Goal: Information Seeking & Learning: Compare options

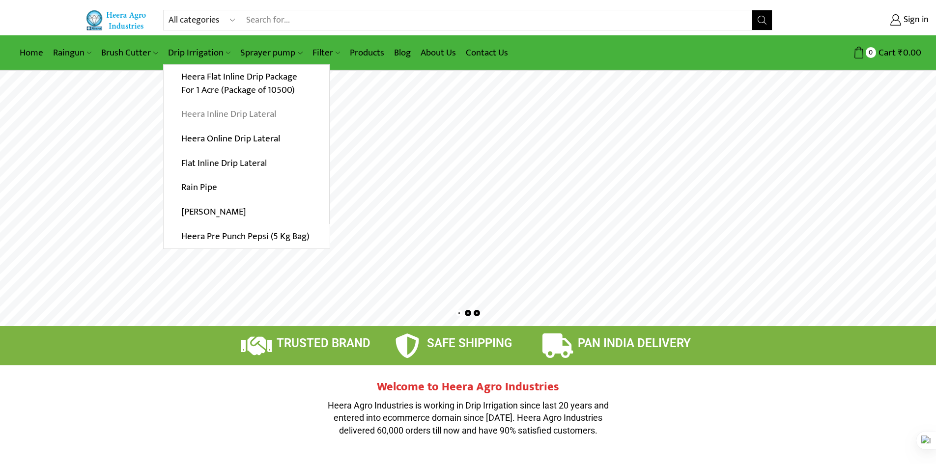
click at [213, 117] on link "Heera Inline Drip Lateral" at bounding box center [247, 114] width 166 height 25
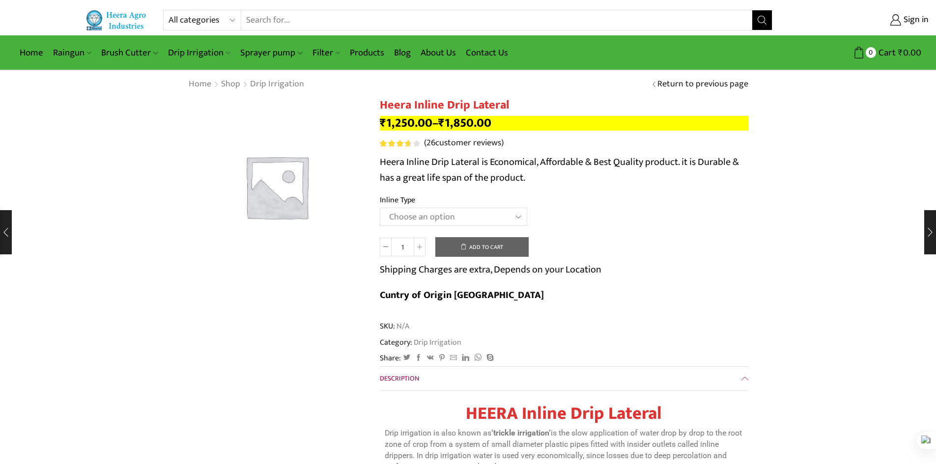
click at [515, 219] on select "Choose an option Heera Inline 12 MM (30CM) Heera Inline 12 MM (38CM) Heera Inli…" at bounding box center [453, 217] width 147 height 18
click at [380, 208] on select "Choose an option Heera Inline 12 MM (30CM) Heera Inline 12 MM (38CM) Heera Inli…" at bounding box center [453, 217] width 147 height 18
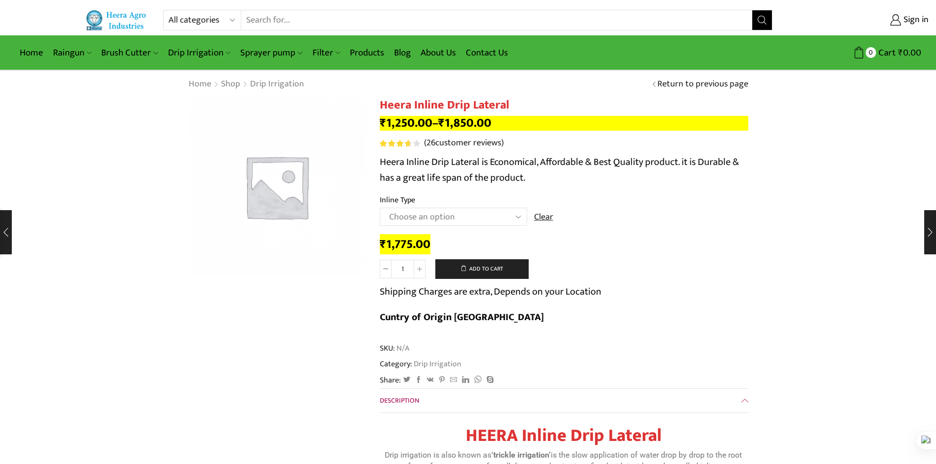
click at [516, 215] on select "Choose an option Heera Inline 12 MM (30CM) Heera Inline 12 MM (38CM) Heera Inli…" at bounding box center [453, 217] width 147 height 18
click at [380, 208] on select "Choose an option Heera Inline 12 MM (30CM) Heera Inline 12 MM (38CM) Heera Inli…" at bounding box center [453, 217] width 147 height 18
select select "Kohinoor Inline 16 MM (30CM)"
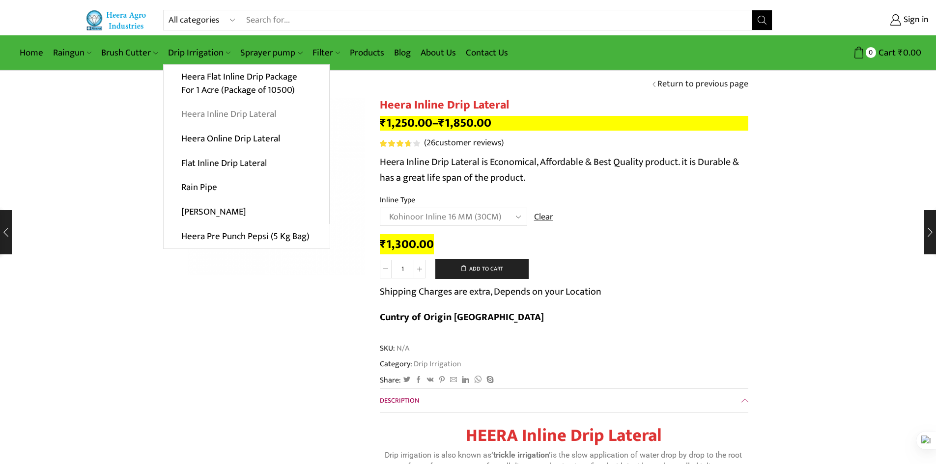
click at [233, 115] on link "Heera Inline Drip Lateral" at bounding box center [247, 114] width 166 height 25
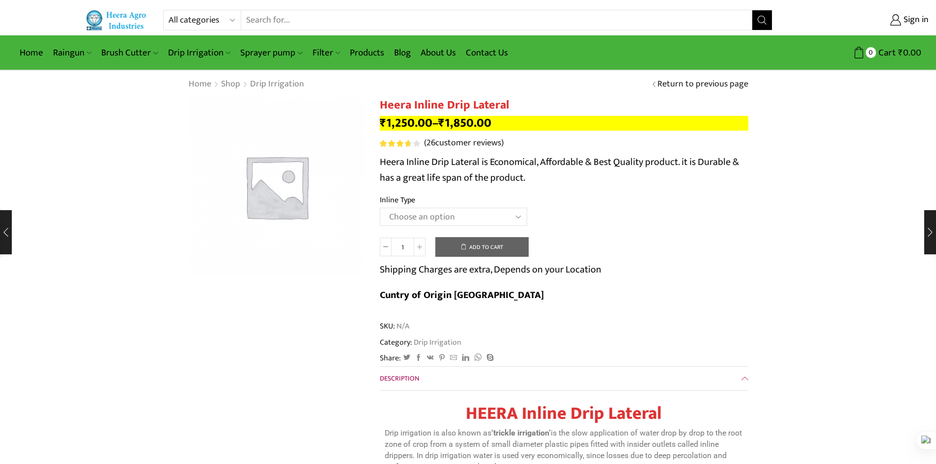
click at [443, 219] on select "Choose an option Heera Inline 12 MM (30CM) Heera Inline 12 MM (38CM) Heera Inli…" at bounding box center [453, 217] width 147 height 18
click at [380, 208] on select "Choose an option Heera Inline 12 MM (30CM) Heera Inline 12 MM (38CM) Heera Inli…" at bounding box center [453, 217] width 147 height 18
select select "Diamond Inline 16 MM (30CM)"
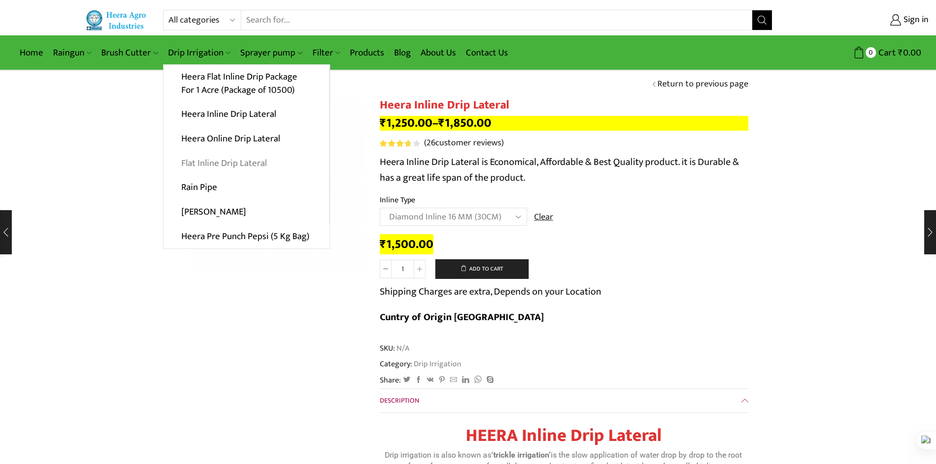
click at [215, 161] on link "Flat Inline Drip Lateral" at bounding box center [247, 163] width 166 height 25
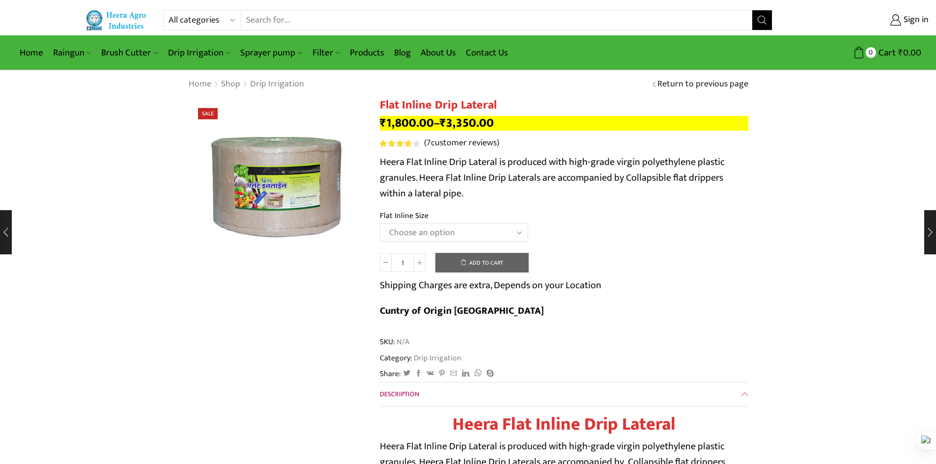
click at [423, 221] on label "Flat Inline Size" at bounding box center [404, 215] width 49 height 11
click at [423, 224] on select "Choose an option 12 MM 0.25 Thickness (30 CM) 12 MM 0.25 Thickness (40 CM) 12 M…" at bounding box center [454, 233] width 148 height 18
click at [430, 239] on select "Choose an option 12 MM 0.25 Thickness (30 CM) 12 MM 0.25 Thickness (40 CM) 12 M…" at bounding box center [454, 233] width 148 height 18
select select "20 MM 0.40 Thickness (40 CM)"
click at [380, 224] on select "Choose an option 12 MM 0.25 Thickness (30 CM) 12 MM 0.25 Thickness (40 CM) 12 M…" at bounding box center [454, 233] width 148 height 18
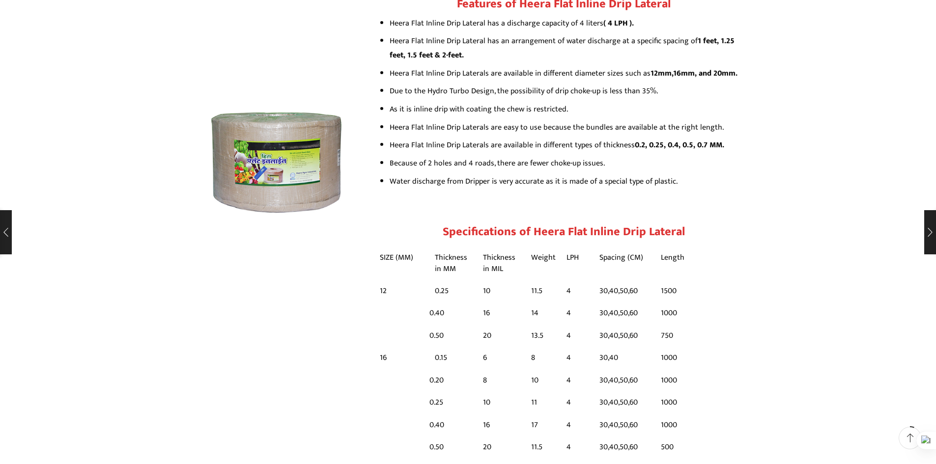
scroll to position [344, 0]
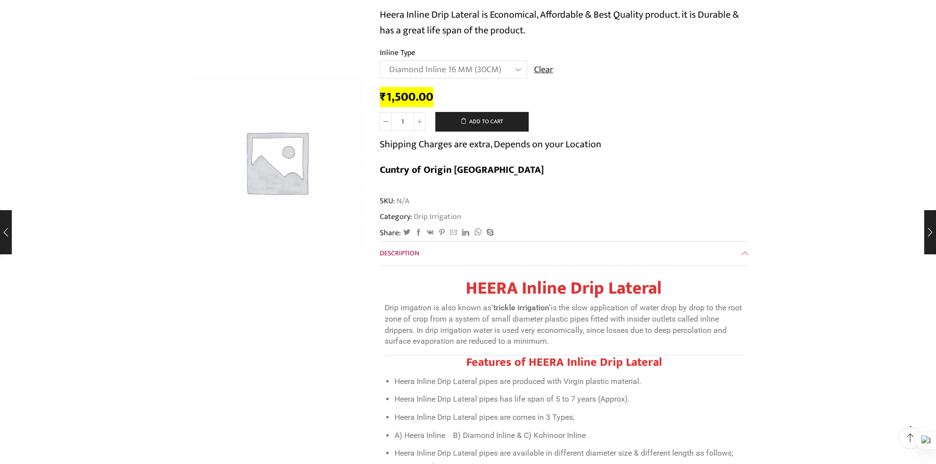
scroll to position [98, 0]
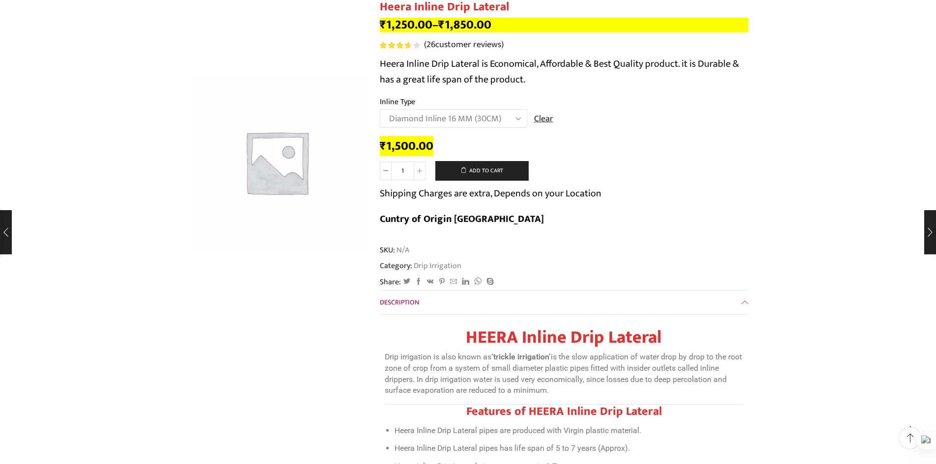
click at [463, 120] on select "Choose an option Heera Inline 12 MM (30CM) Heera Inline 12 MM (38CM) Heera Inli…" at bounding box center [453, 119] width 147 height 18
drag, startPoint x: 874, startPoint y: 212, endPoint x: 852, endPoint y: 219, distance: 23.0
click at [503, 120] on select "Choose an option Heera Inline 12 MM (30CM) Heera Inline 12 MM (38CM) Heera Inli…" at bounding box center [453, 119] width 147 height 18
click at [380, 110] on select "Choose an option Heera Inline 12 MM (30CM) Heera Inline 12 MM (38CM) Heera Inli…" at bounding box center [453, 119] width 147 height 18
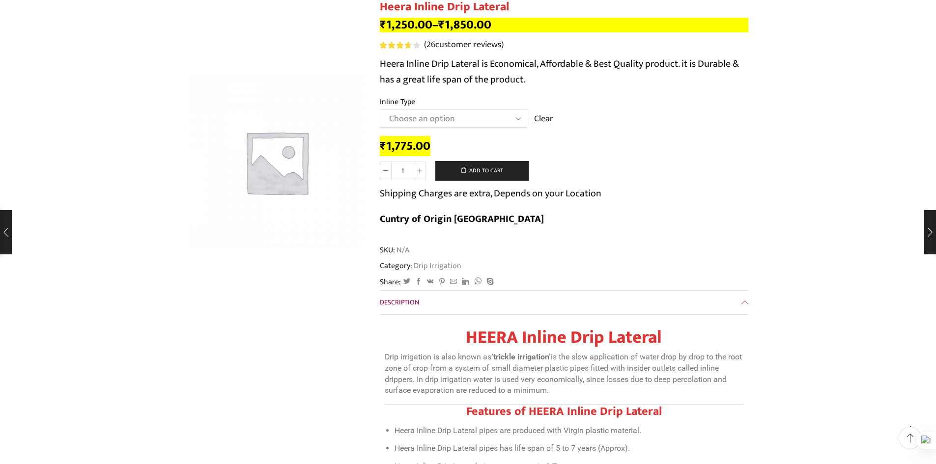
click at [478, 115] on select "Choose an option Heera Inline 12 MM (30CM) Heera Inline 12 MM (38CM) Heera Inli…" at bounding box center [453, 119] width 147 height 18
click at [380, 110] on select "Choose an option Heera Inline 12 MM (30CM) Heera Inline 12 MM (38CM) Heera Inli…" at bounding box center [453, 119] width 147 height 18
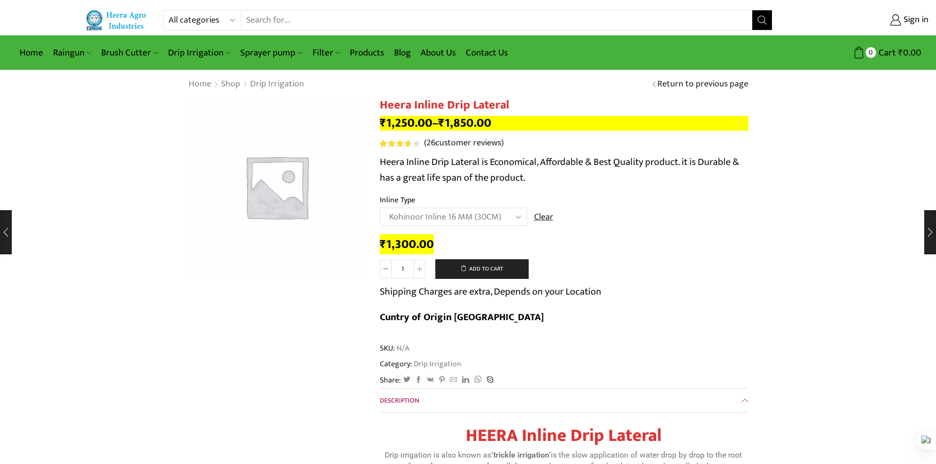
click at [414, 215] on select "Choose an option Heera Inline 12 MM (30CM) Heera Inline 12 MM (38CM) Heera Inli…" at bounding box center [453, 217] width 147 height 18
click at [380, 208] on select "Choose an option Heera Inline 12 MM (30CM) Heera Inline 12 MM (38CM) Heera Inli…" at bounding box center [453, 217] width 147 height 18
click at [416, 213] on select "Choose an option Heera Inline 12 MM (30CM) Heera Inline 12 MM (38CM) Heera Inli…" at bounding box center [453, 217] width 147 height 18
click at [380, 208] on select "Choose an option Heera Inline 12 MM (30CM) Heera Inline 12 MM (38CM) Heera Inli…" at bounding box center [453, 217] width 147 height 18
click at [438, 212] on select "Choose an option Heera Inline 12 MM (30CM) Heera Inline 12 MM (38CM) Heera Inli…" at bounding box center [453, 217] width 147 height 18
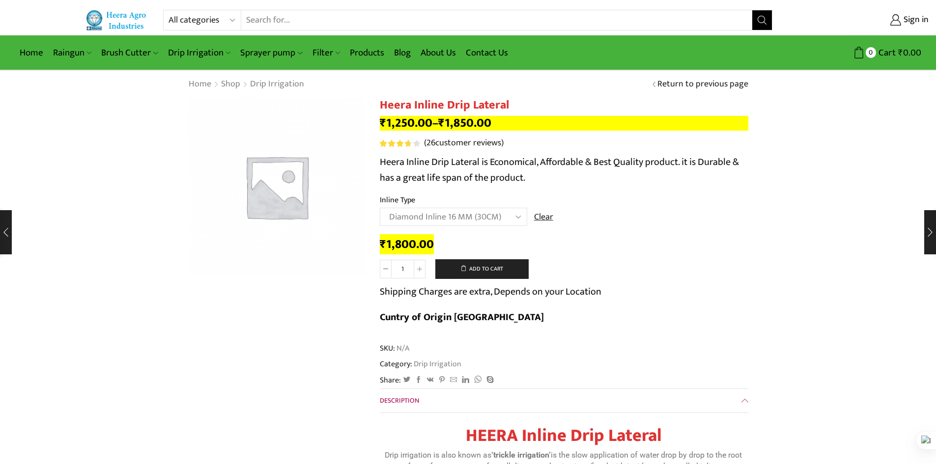
click at [380, 208] on select "Choose an option Heera Inline 12 MM (30CM) Heera Inline 12 MM (38CM) Heera Inli…" at bounding box center [453, 217] width 147 height 18
select select "Diamond Inline 16 MM (30CM)"
